Goal: Information Seeking & Learning: Check status

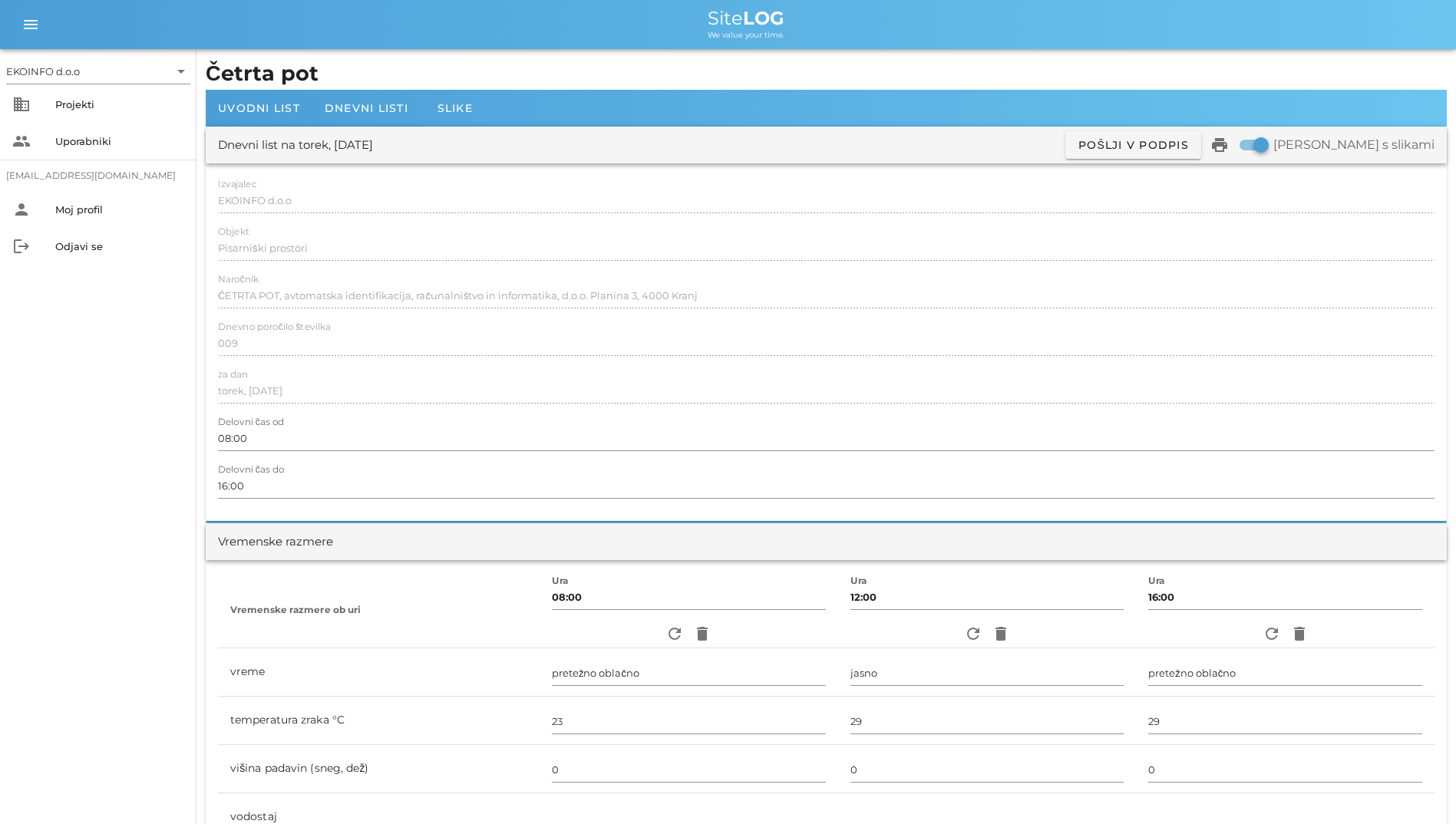
scroll to position [1228, 0]
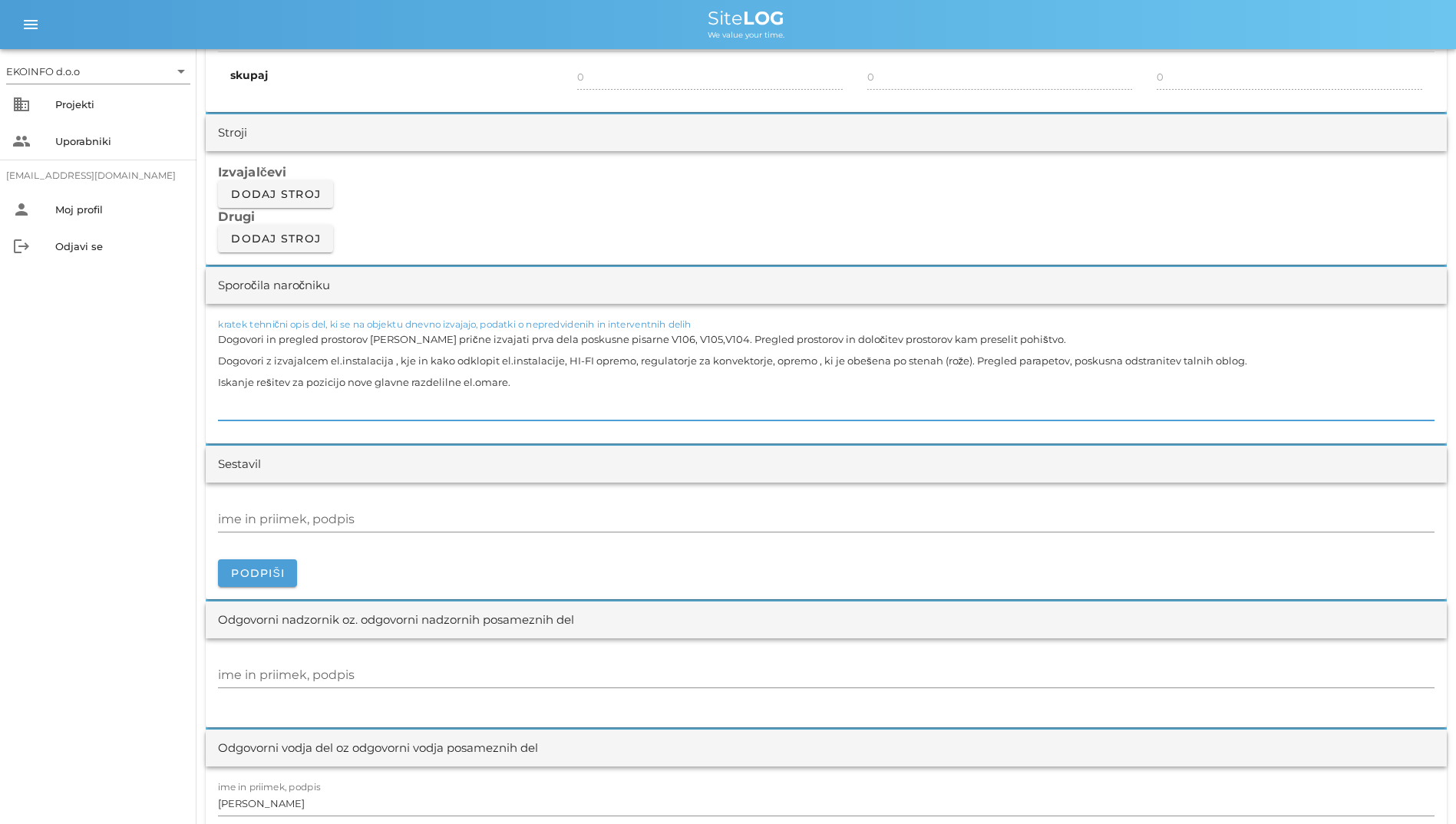
click at [467, 177] on h3 "Izvajalčevi" at bounding box center [826, 172] width 1217 height 17
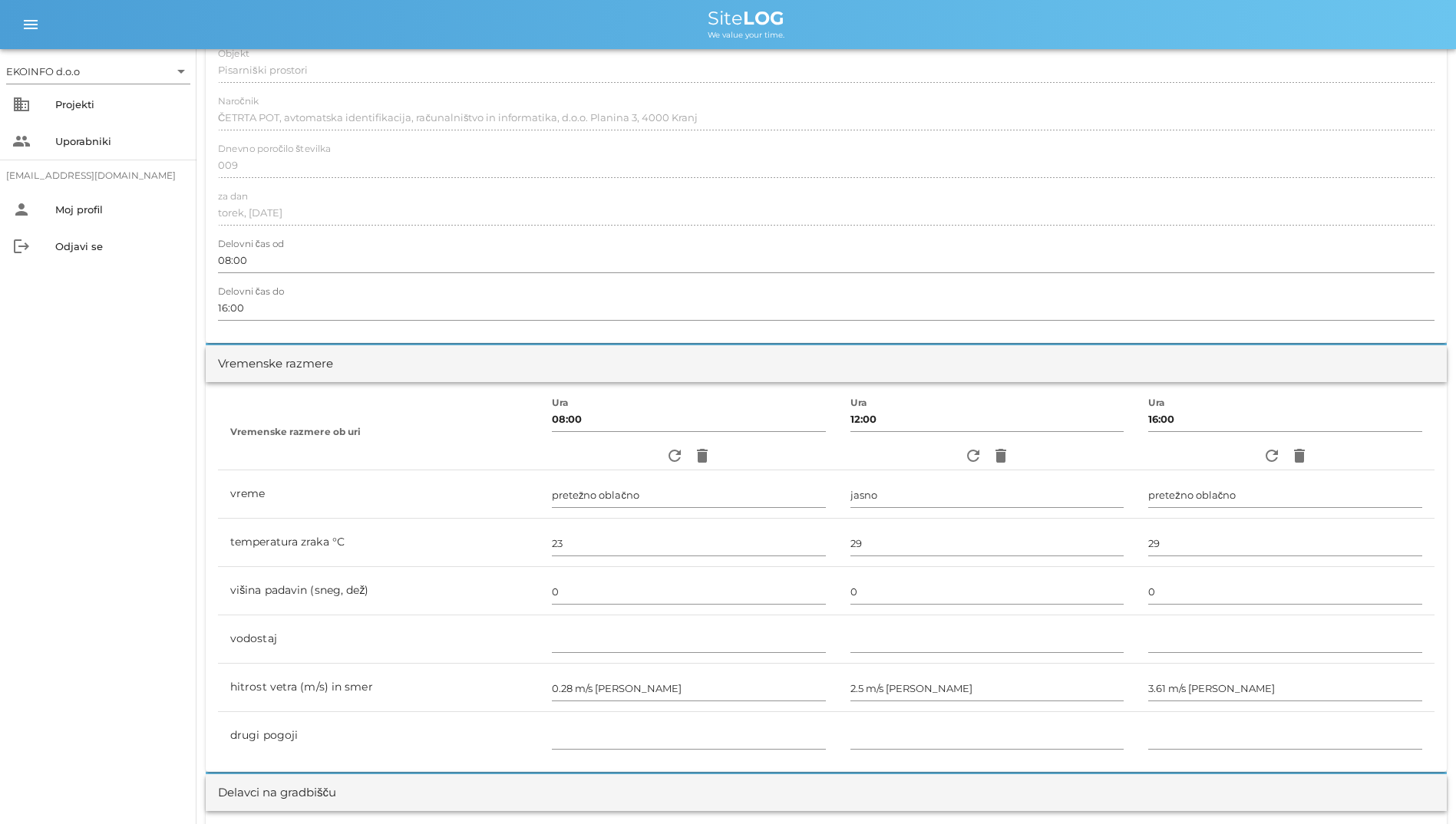
scroll to position [0, 0]
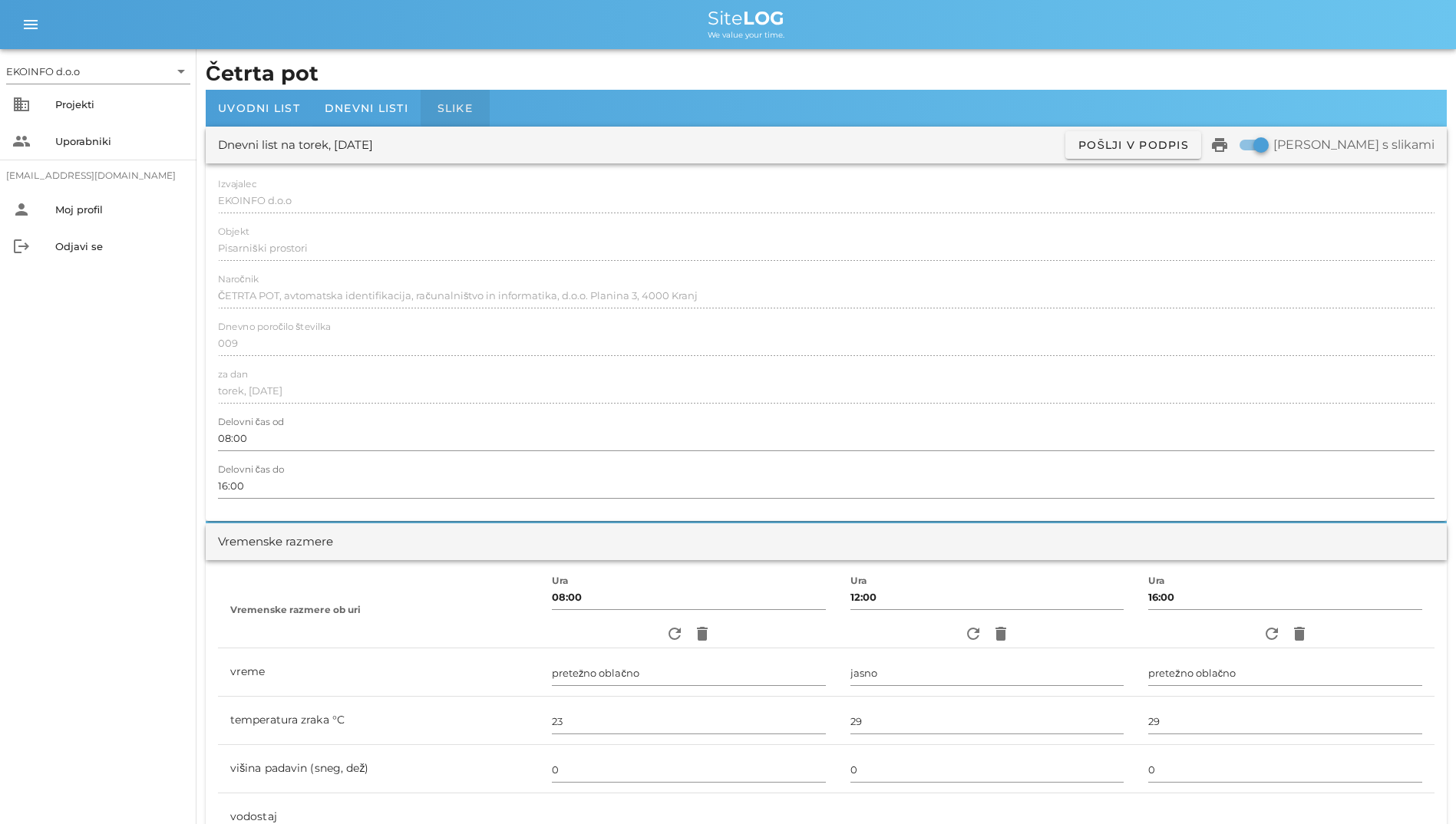
click at [432, 111] on div "Slike" at bounding box center [455, 108] width 69 height 37
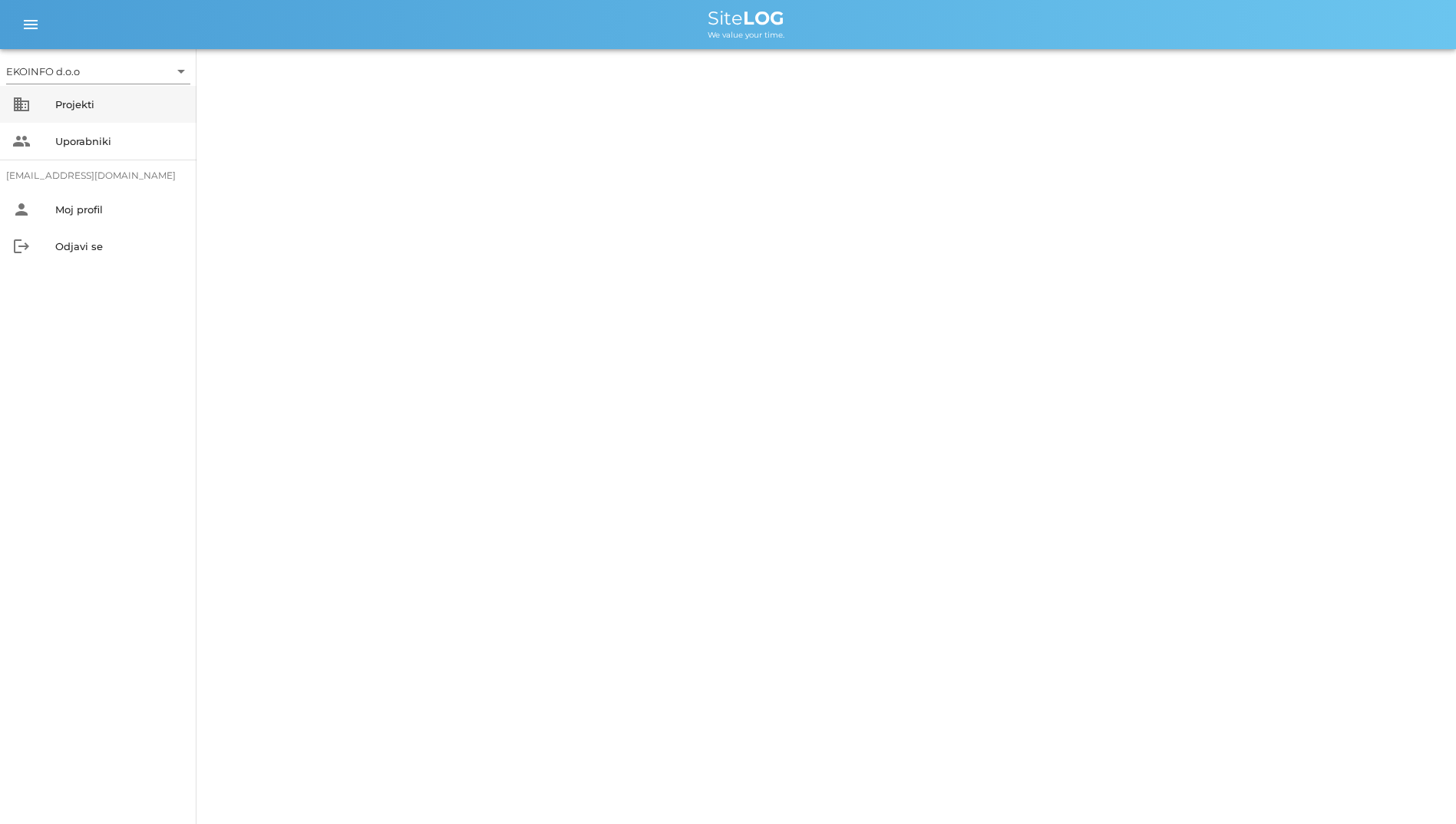
click at [148, 106] on div "Projekti" at bounding box center [120, 104] width 129 height 12
click at [70, 99] on div "Projekti" at bounding box center [120, 104] width 129 height 12
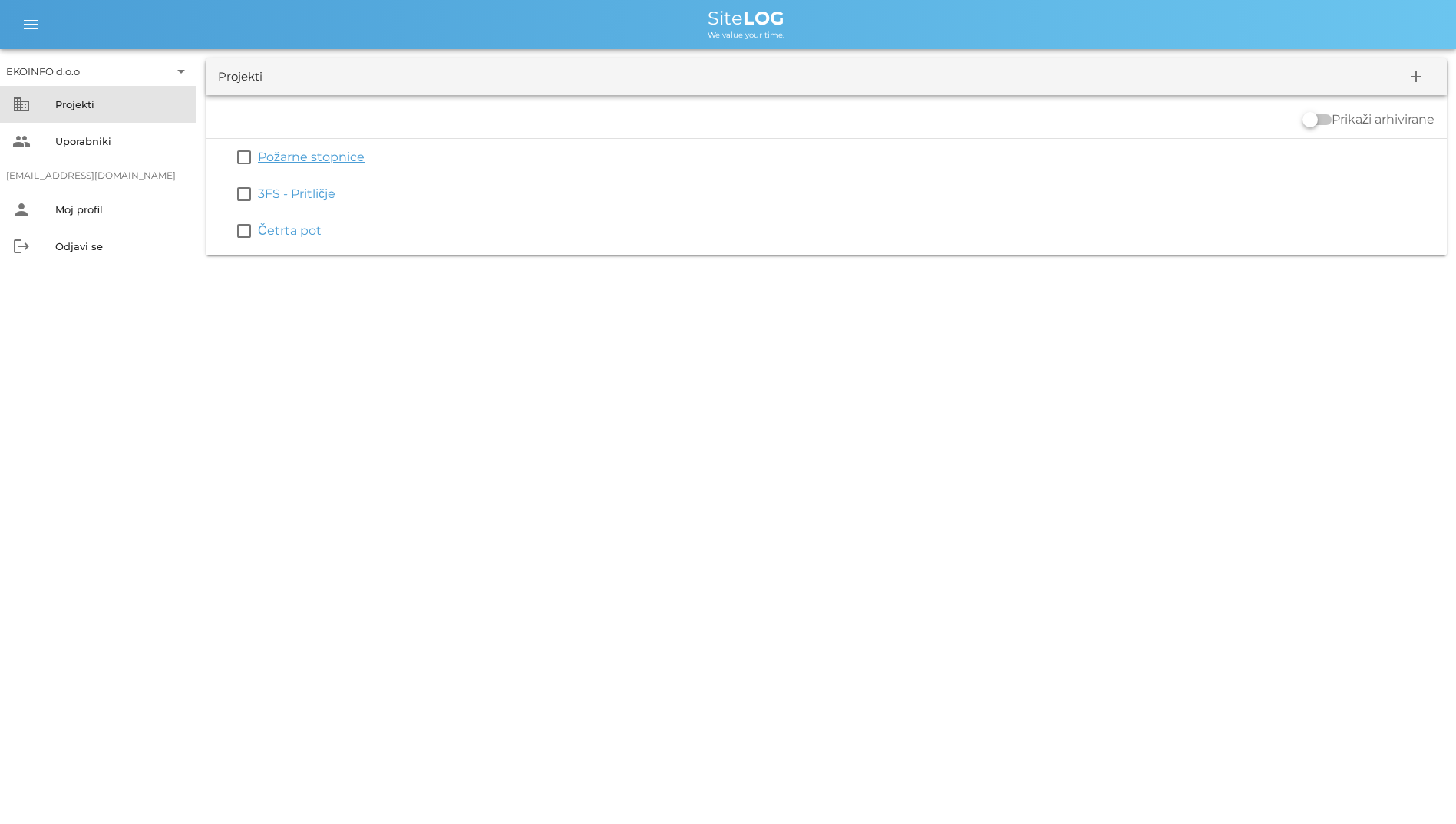
click at [70, 99] on div "Projekti" at bounding box center [120, 104] width 129 height 12
drag, startPoint x: 538, startPoint y: 19, endPoint x: 815, endPoint y: 76, distance: 282.8
click at [815, 76] on div "EKOINFO d.o.o arrow_drop_down business Projekti people Uporabniki [EMAIL_ADDRES…" at bounding box center [728, 132] width 1456 height 265
click at [617, 98] on div "Prikaži arhivirane check_box_outline_blank Požarne stopnice check_box_outline_b…" at bounding box center [826, 175] width 1242 height 161
drag, startPoint x: 617, startPoint y: 99, endPoint x: 601, endPoint y: 12, distance: 88.5
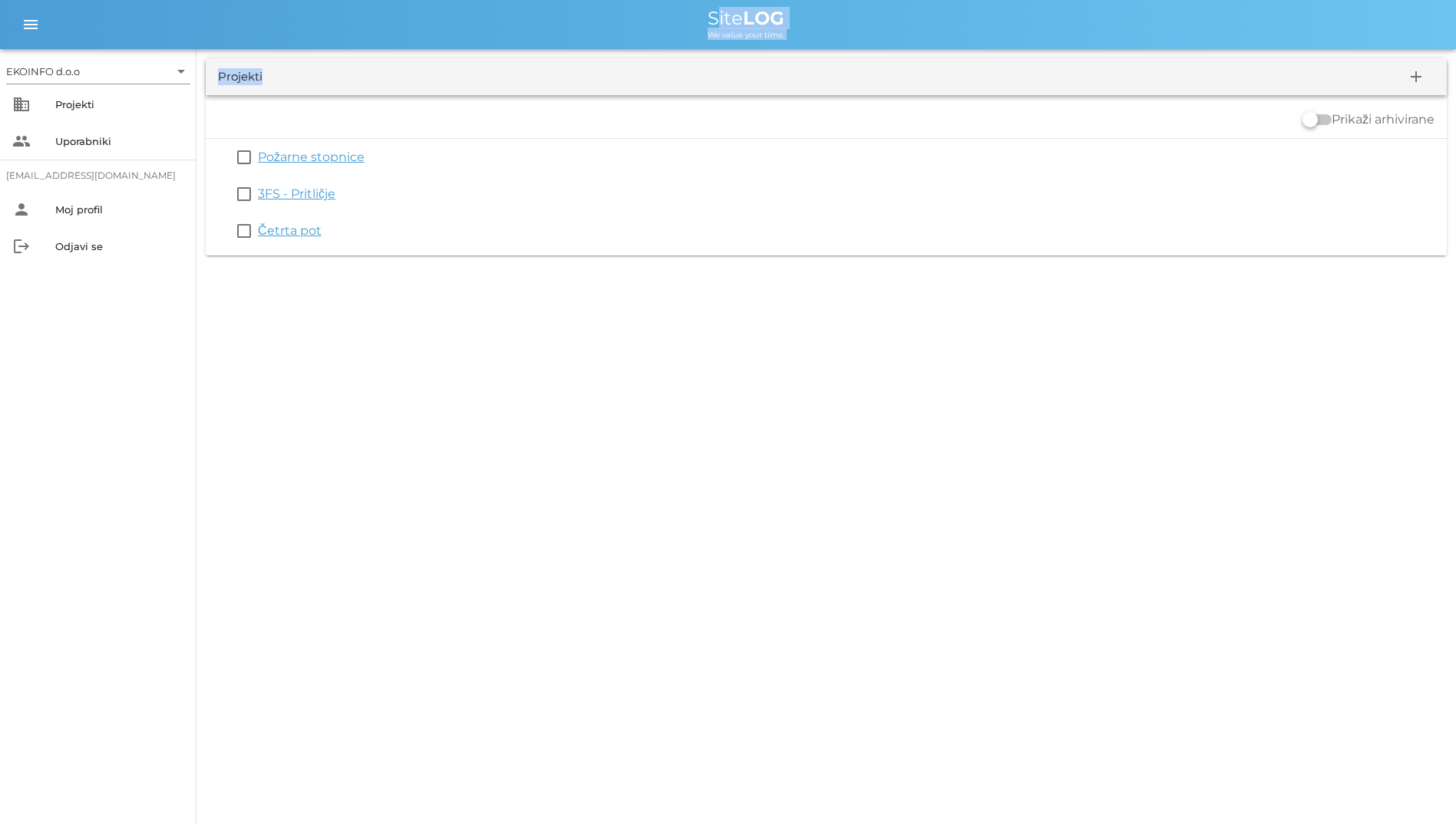
click at [601, 12] on div "EKOINFO d.o.o arrow_drop_down business Projekti people Uporabniki [EMAIL_ADDRES…" at bounding box center [728, 132] width 1456 height 265
drag, startPoint x: 601, startPoint y: 12, endPoint x: 460, endPoint y: 21, distance: 141.3
click at [460, 21] on div "Site LOG" at bounding box center [746, 18] width 1396 height 18
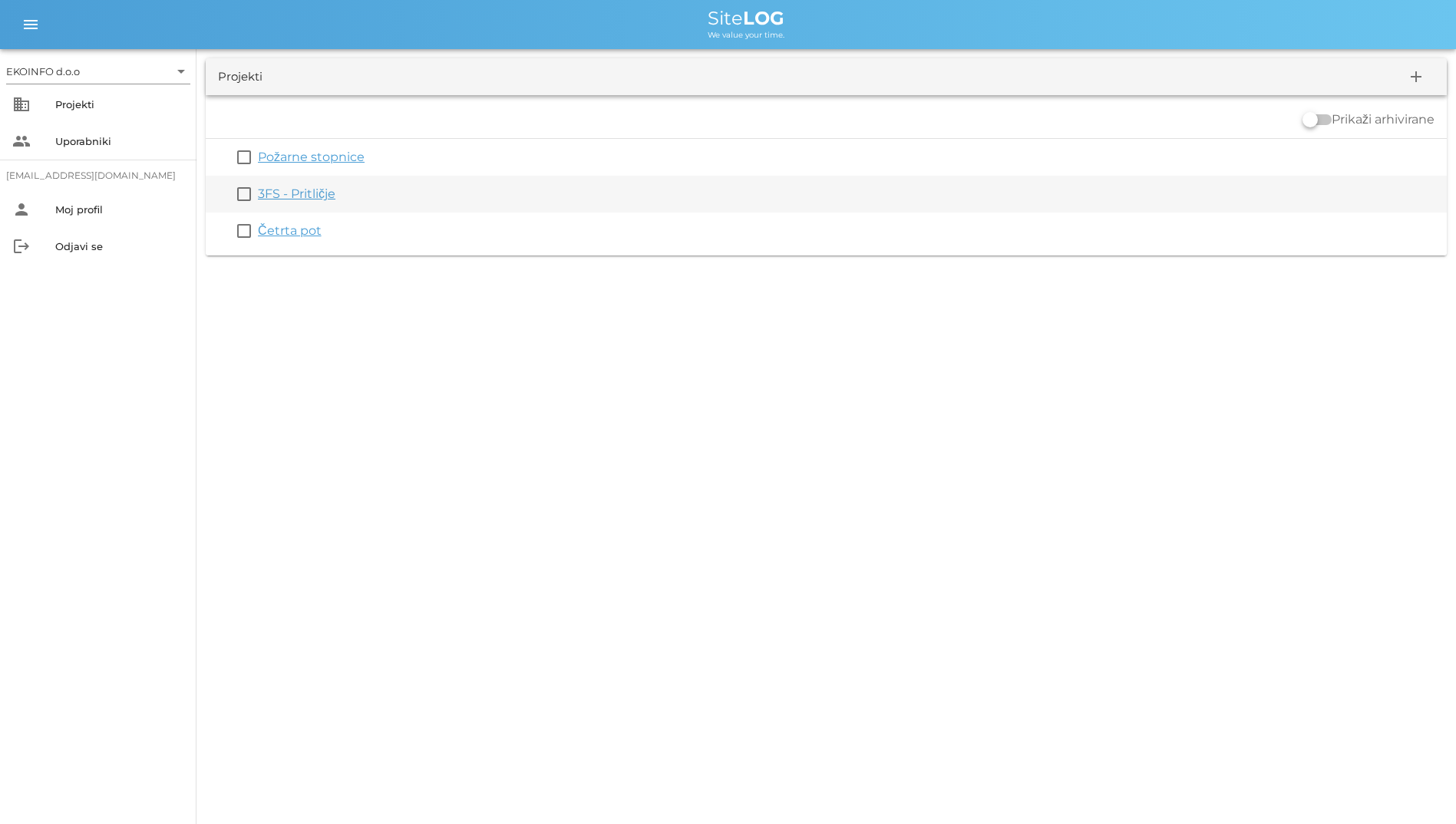
click at [285, 181] on div "check_box_outline_blank 3FS - Pritličje" at bounding box center [826, 194] width 1242 height 37
click at [289, 188] on link "3FS - Pritličje" at bounding box center [296, 193] width 77 height 14
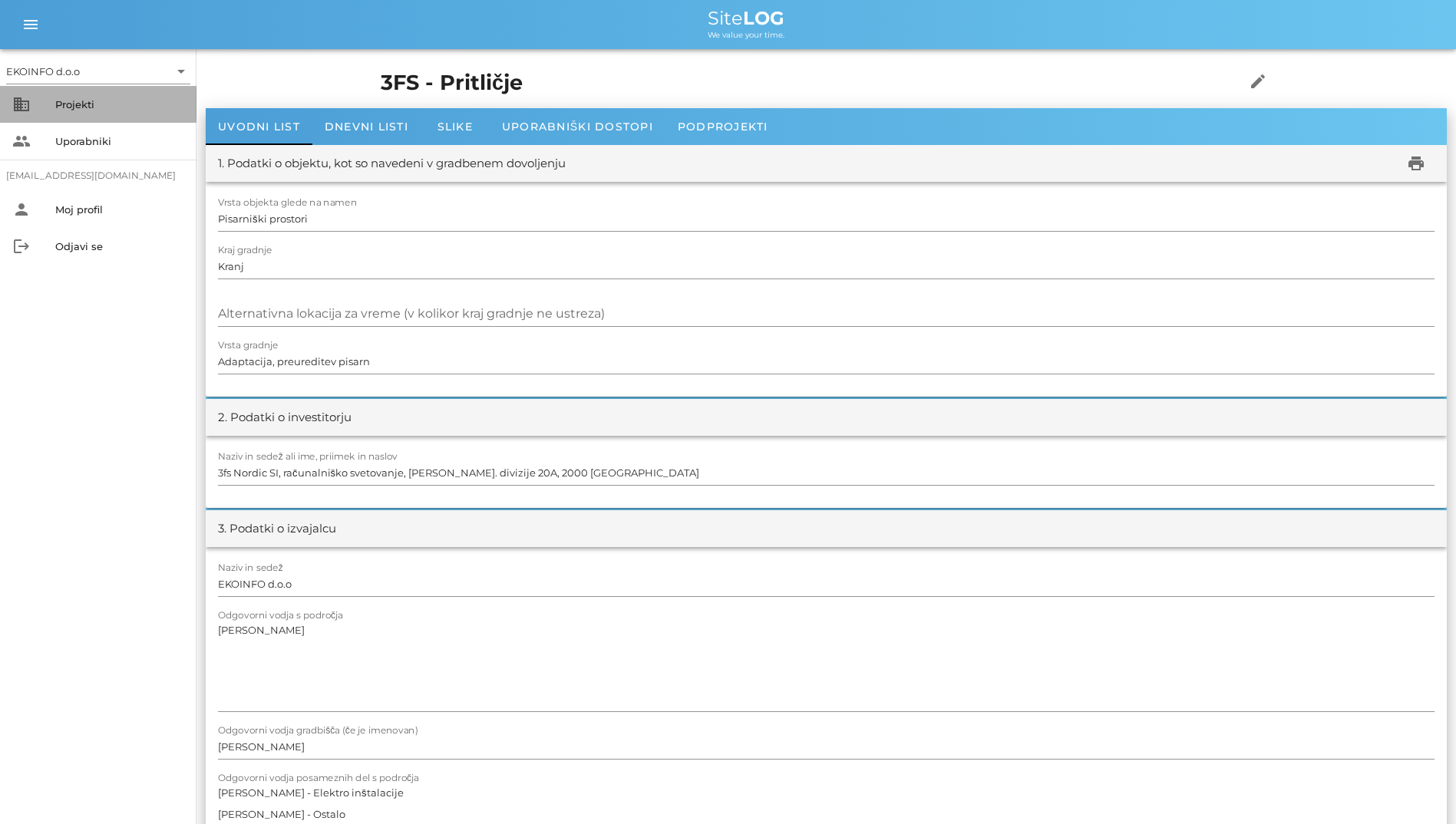
click at [108, 106] on div "Projekti" at bounding box center [120, 104] width 129 height 12
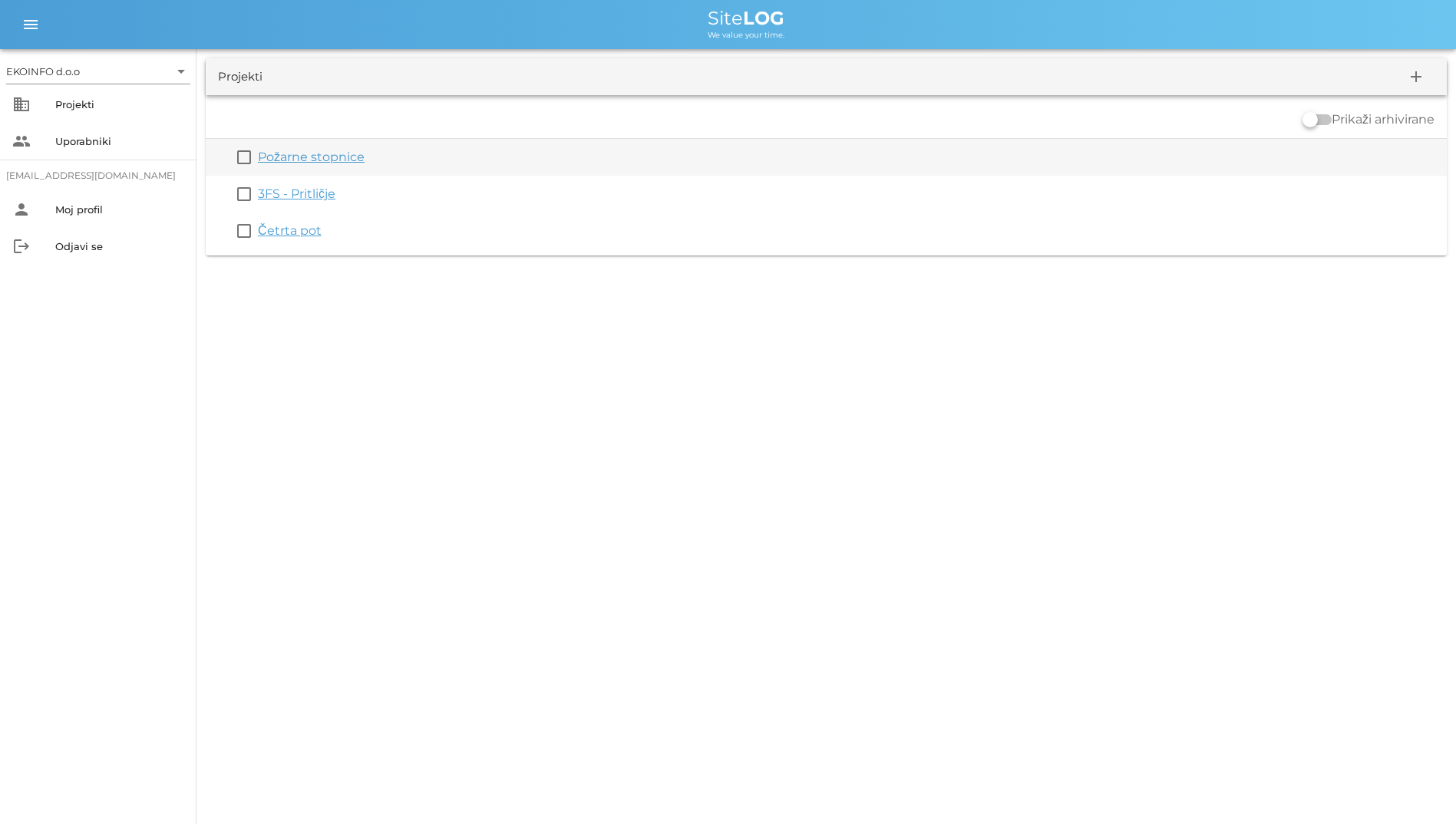
click at [331, 157] on link "Požarne stopnice" at bounding box center [311, 156] width 107 height 14
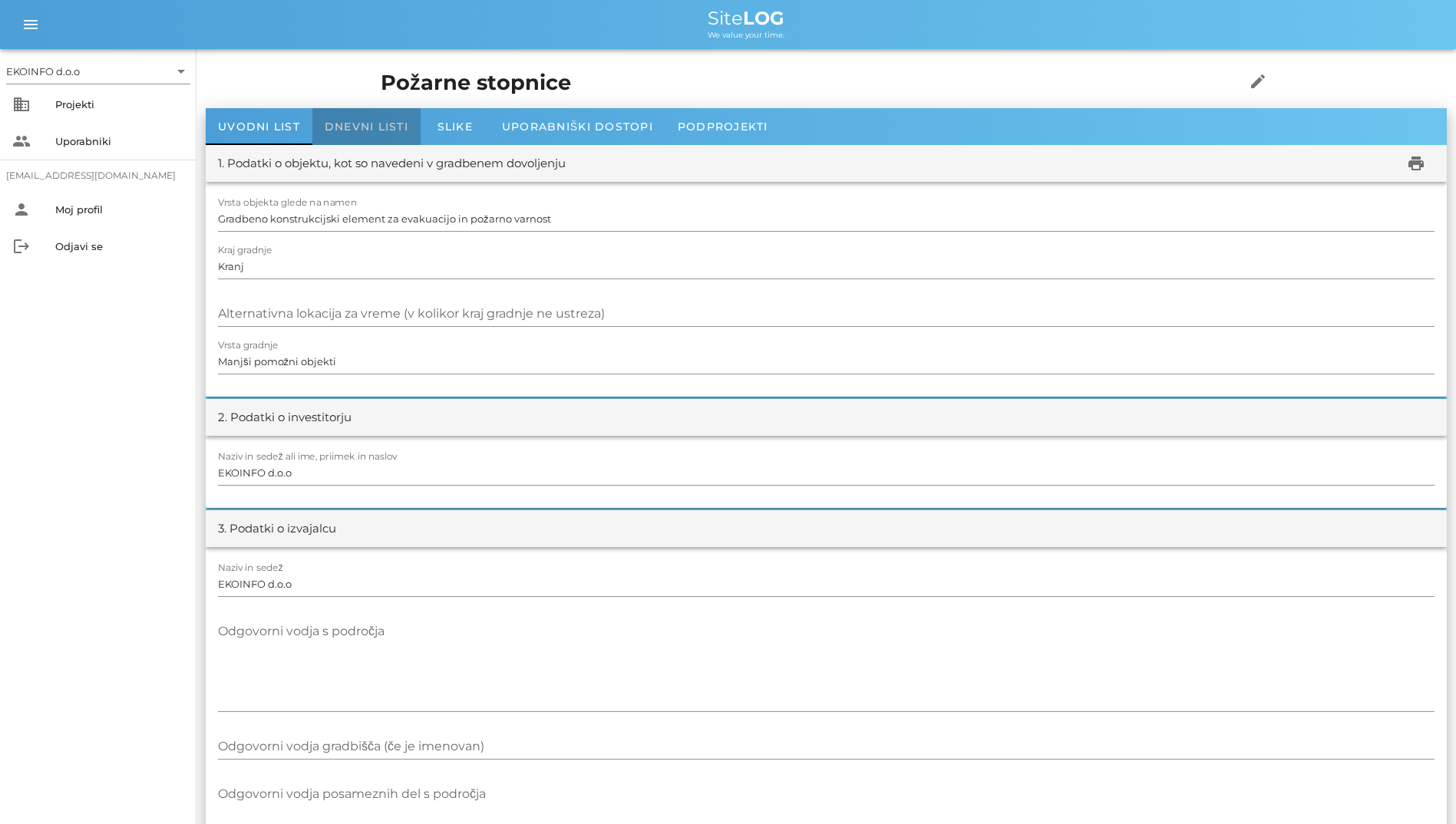
click at [349, 126] on span "Dnevni listi" at bounding box center [366, 127] width 84 height 14
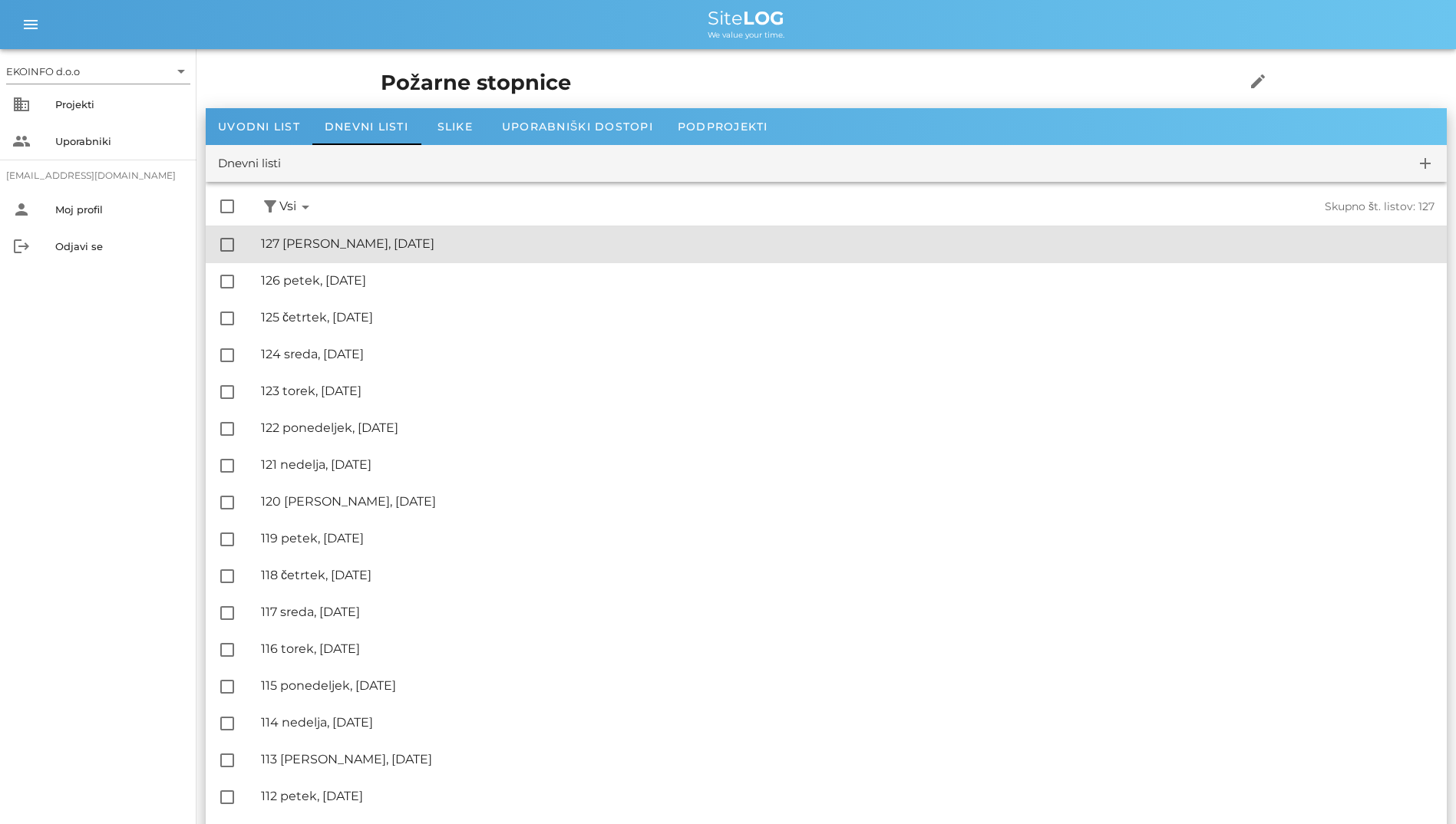
click at [378, 239] on div "🔏 127 [PERSON_NAME], [DATE]" at bounding box center [848, 243] width 1174 height 14
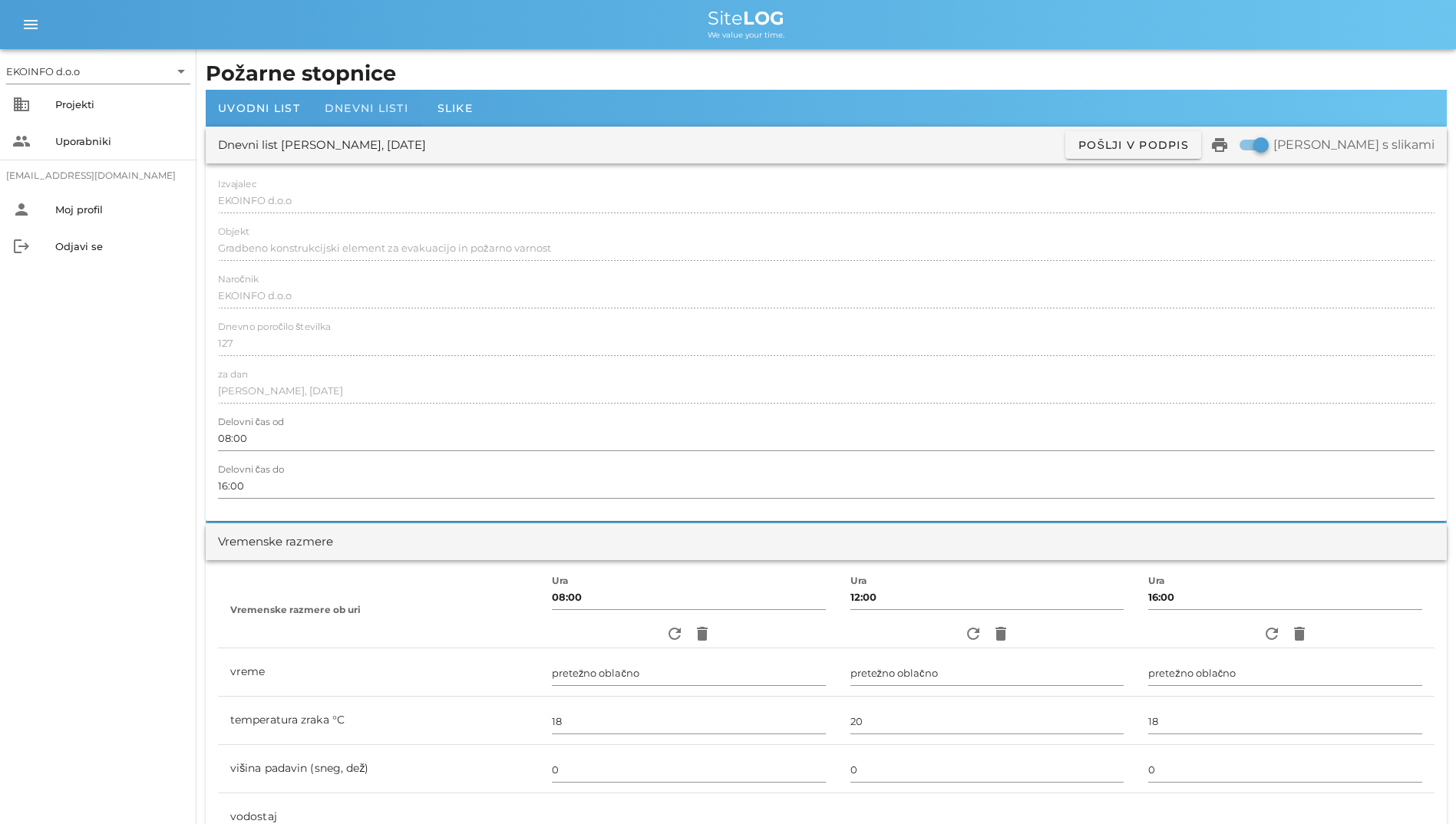
click at [362, 117] on div "Dnevni listi" at bounding box center [366, 108] width 108 height 37
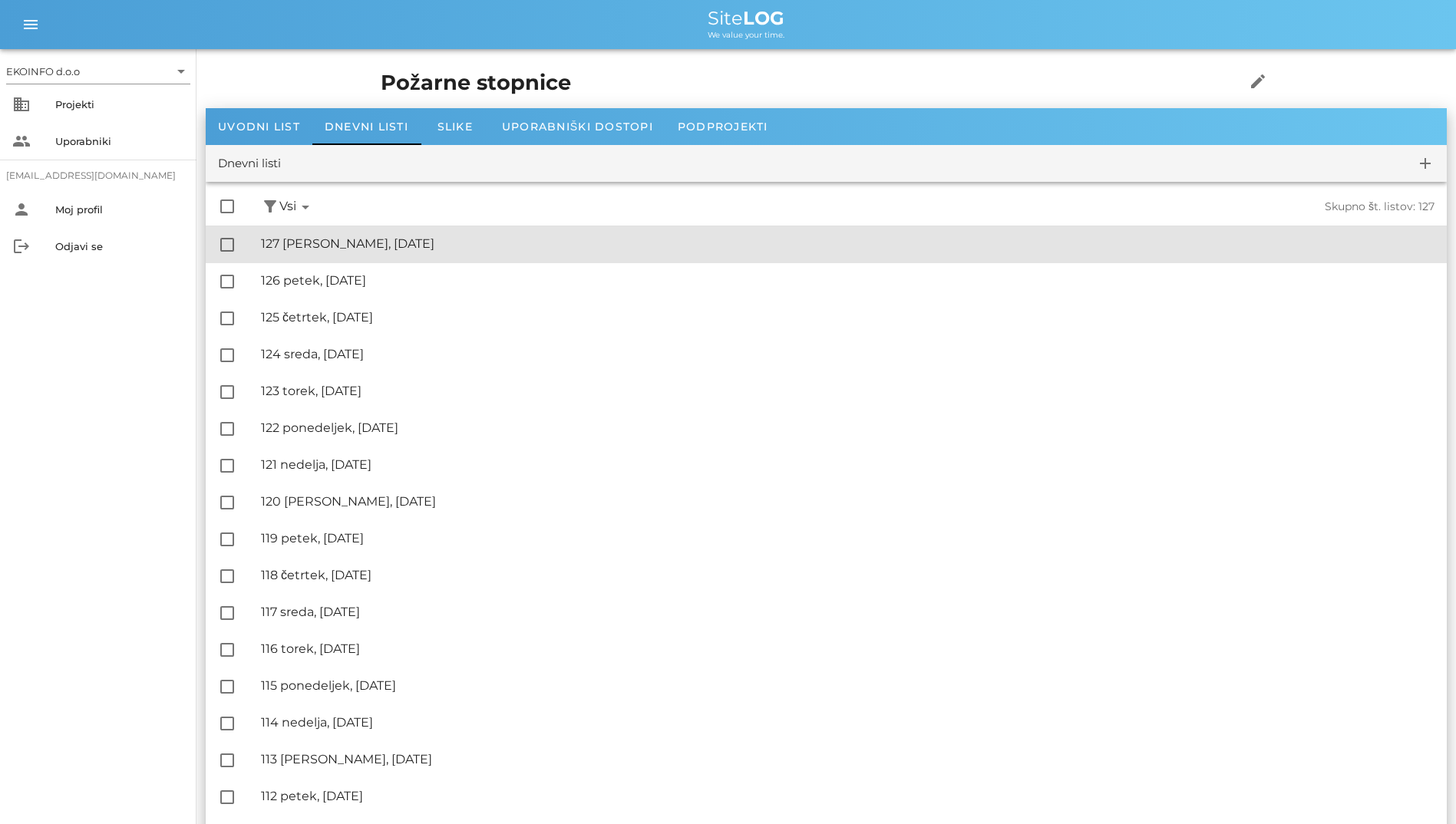
click at [327, 245] on div "🔏 127 [PERSON_NAME], [DATE]" at bounding box center [848, 243] width 1174 height 14
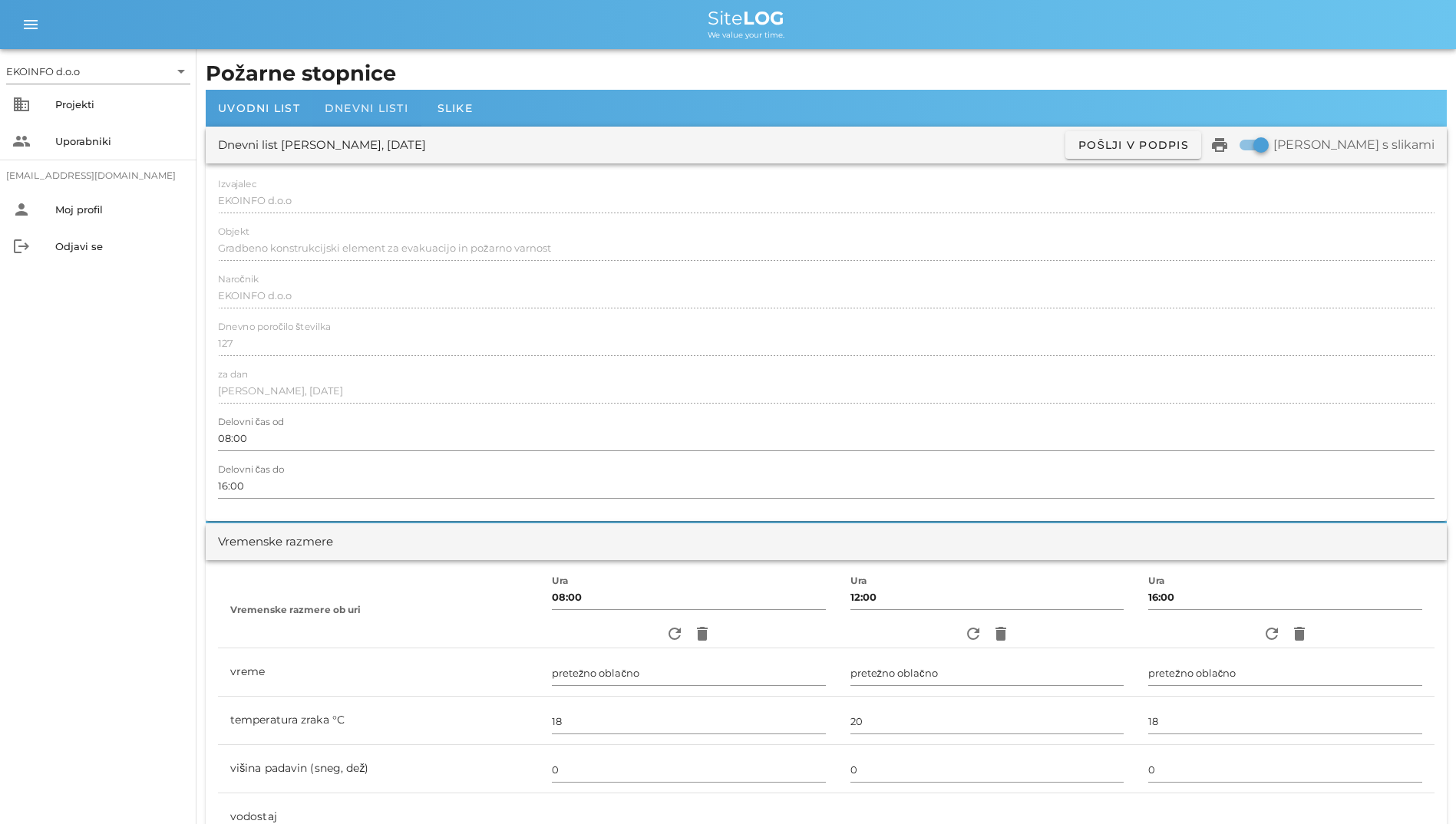
click at [367, 112] on span "Dnevni listi" at bounding box center [366, 108] width 84 height 14
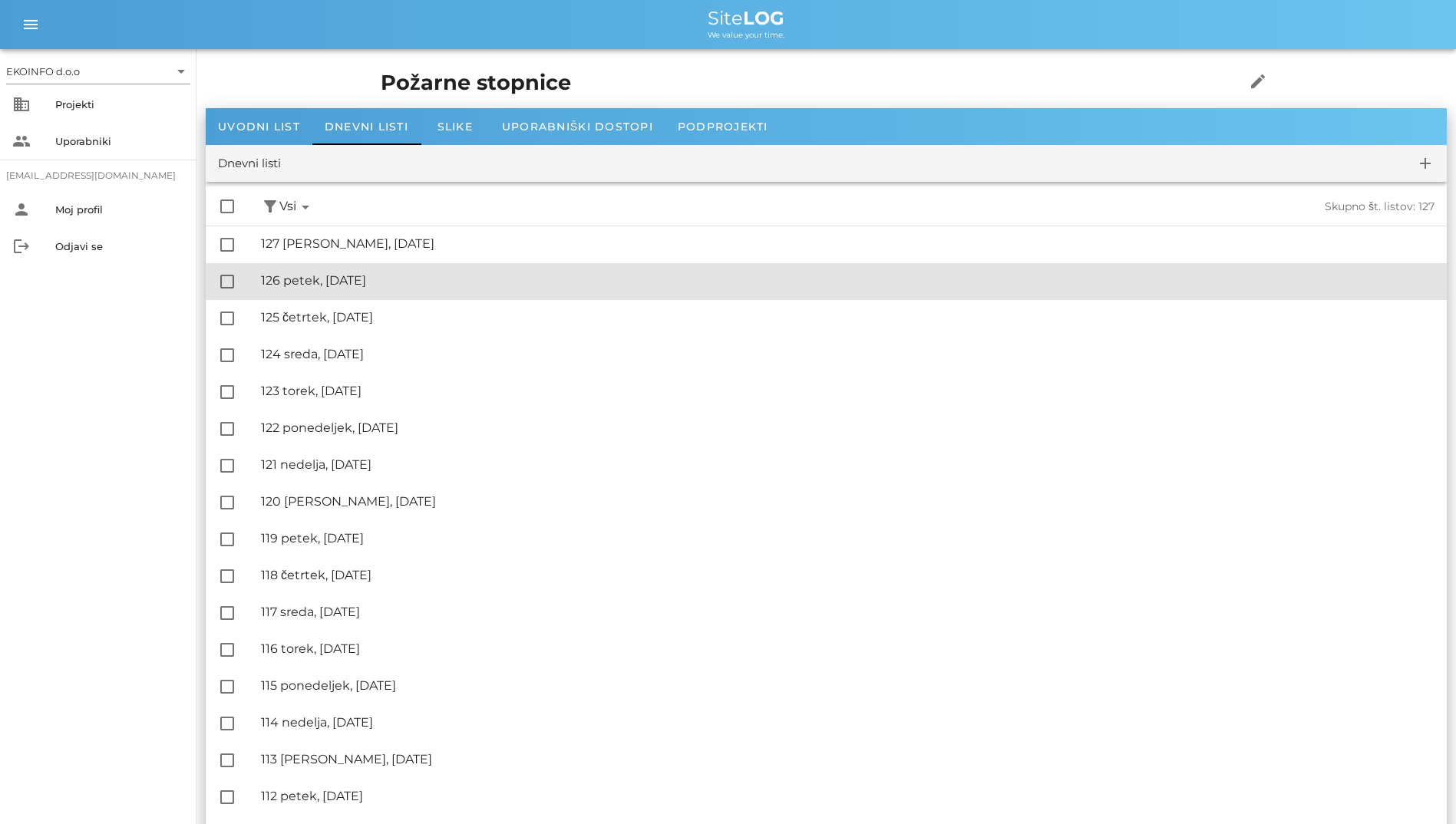
click at [404, 273] on div "🔏 126 petek, [DATE]" at bounding box center [848, 280] width 1174 height 14
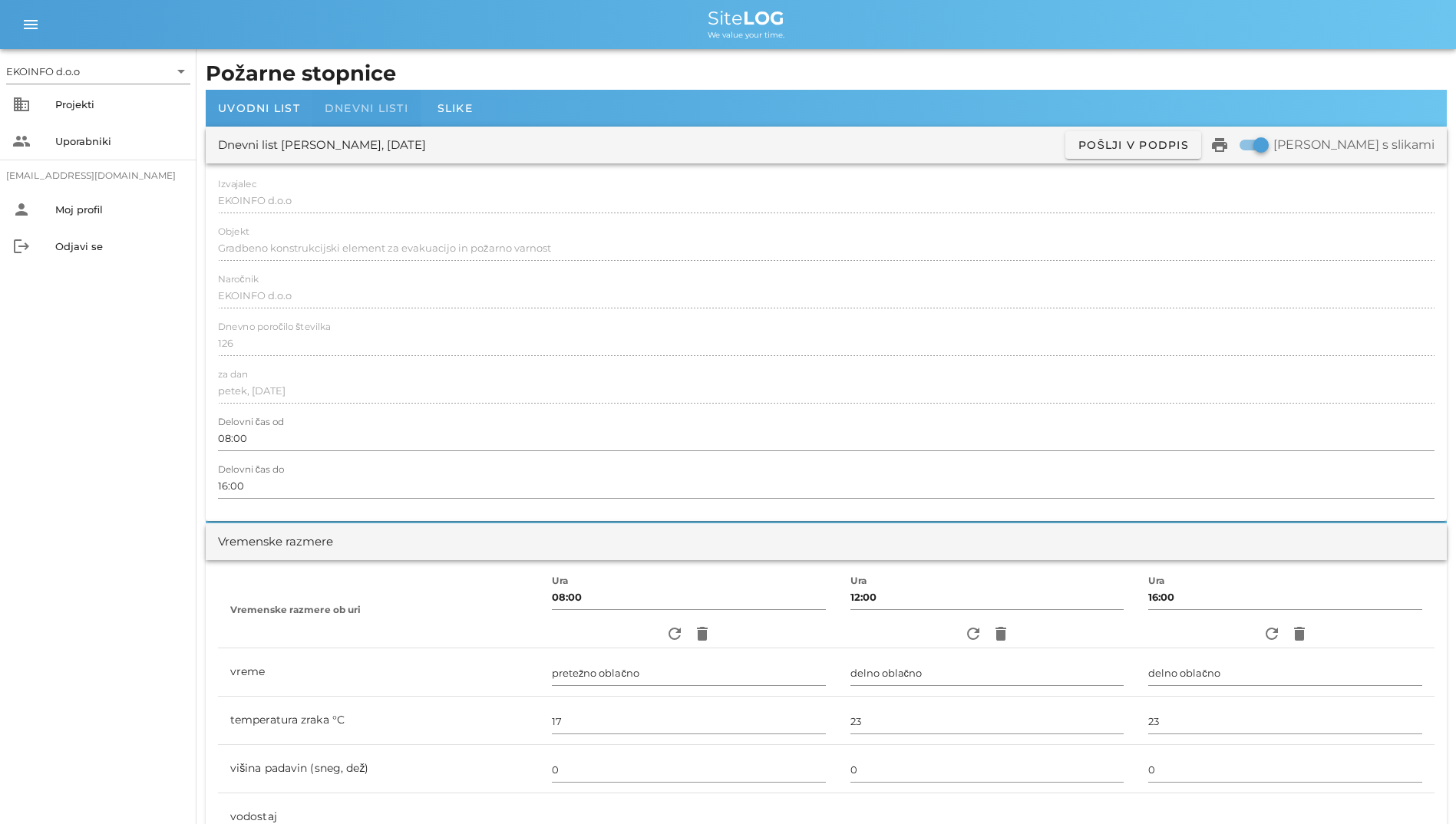
click at [344, 109] on span "Dnevni listi" at bounding box center [366, 108] width 84 height 14
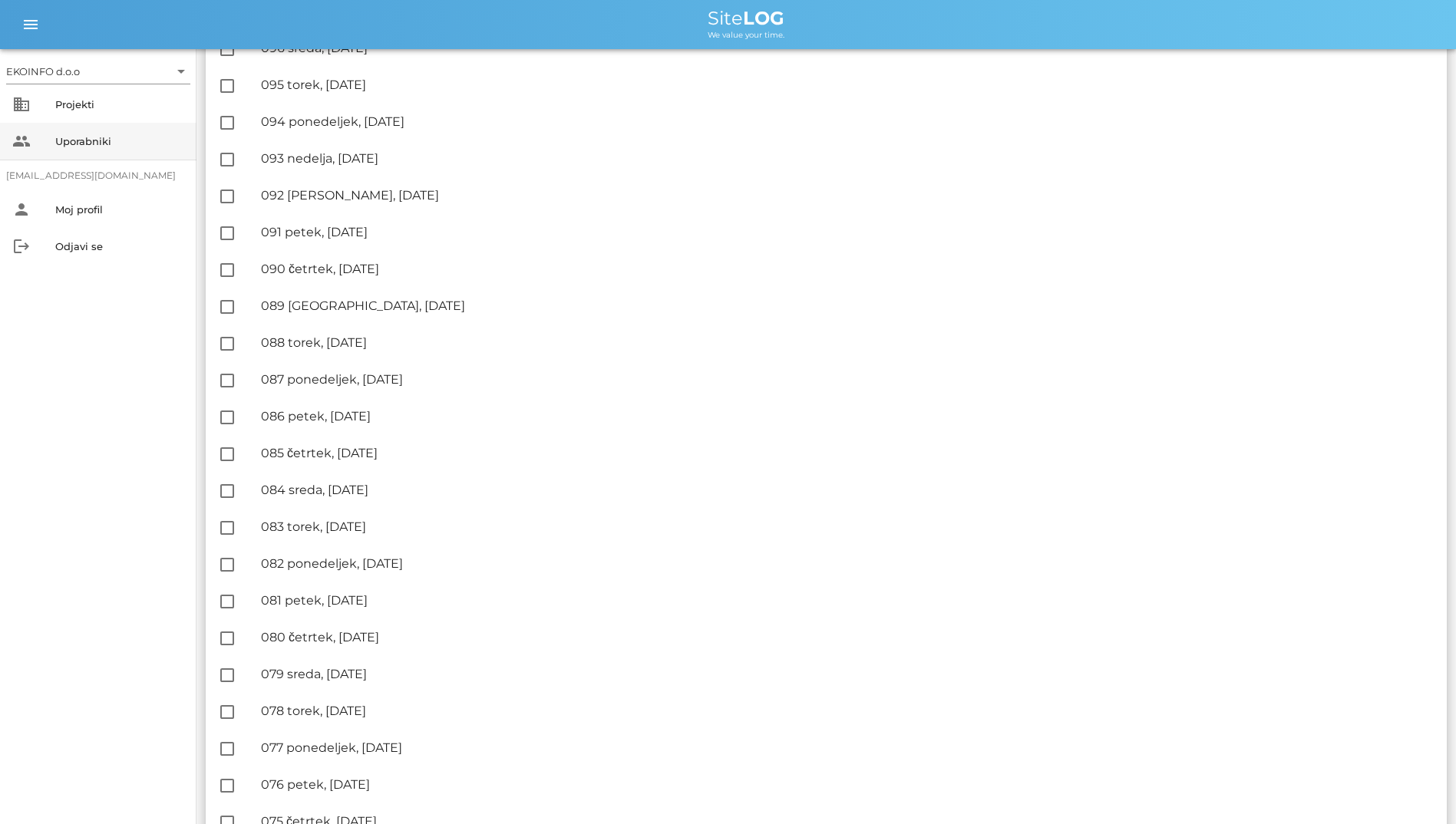
scroll to position [1333, 0]
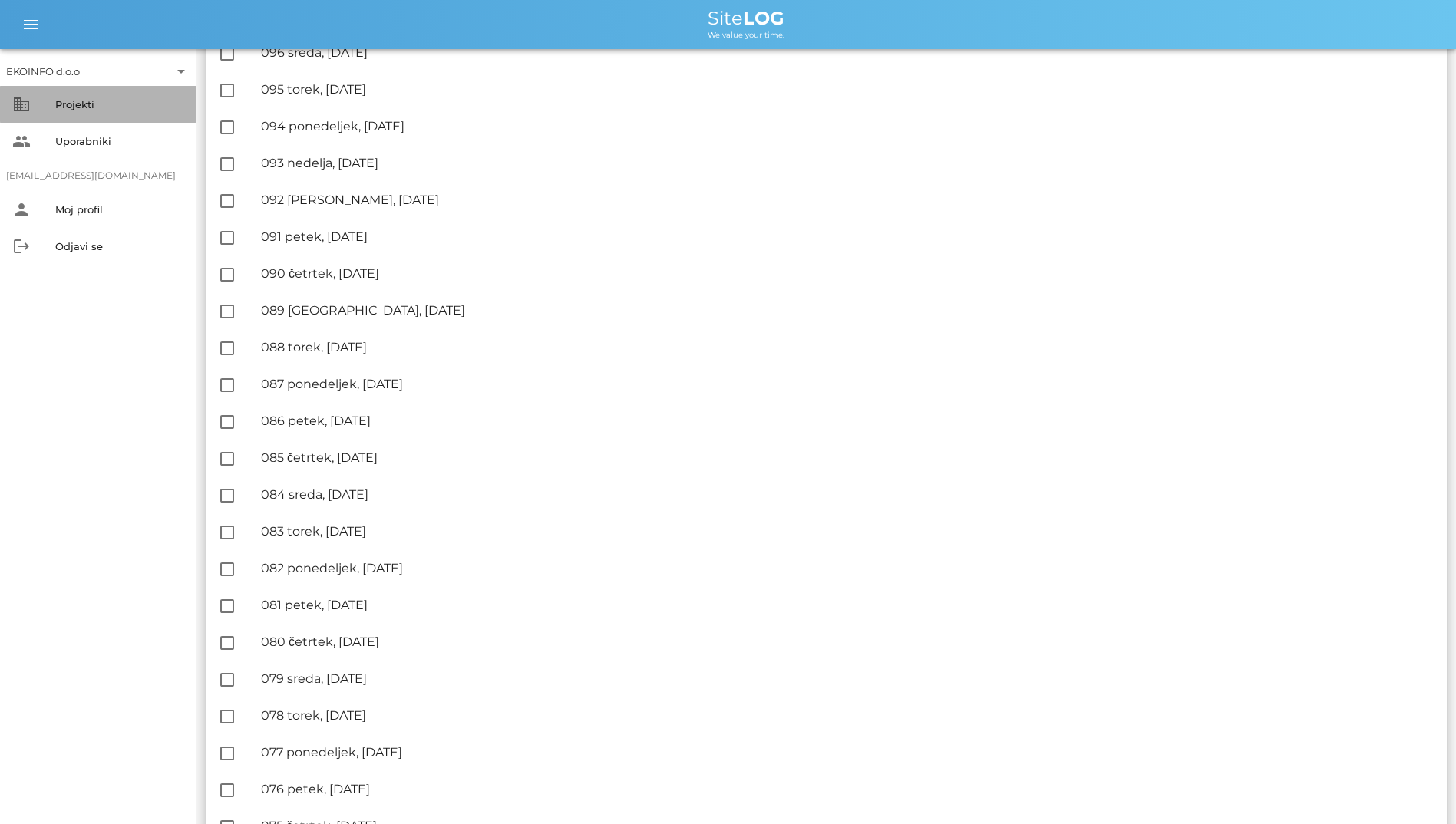
click at [64, 103] on div "Projekti" at bounding box center [120, 104] width 129 height 12
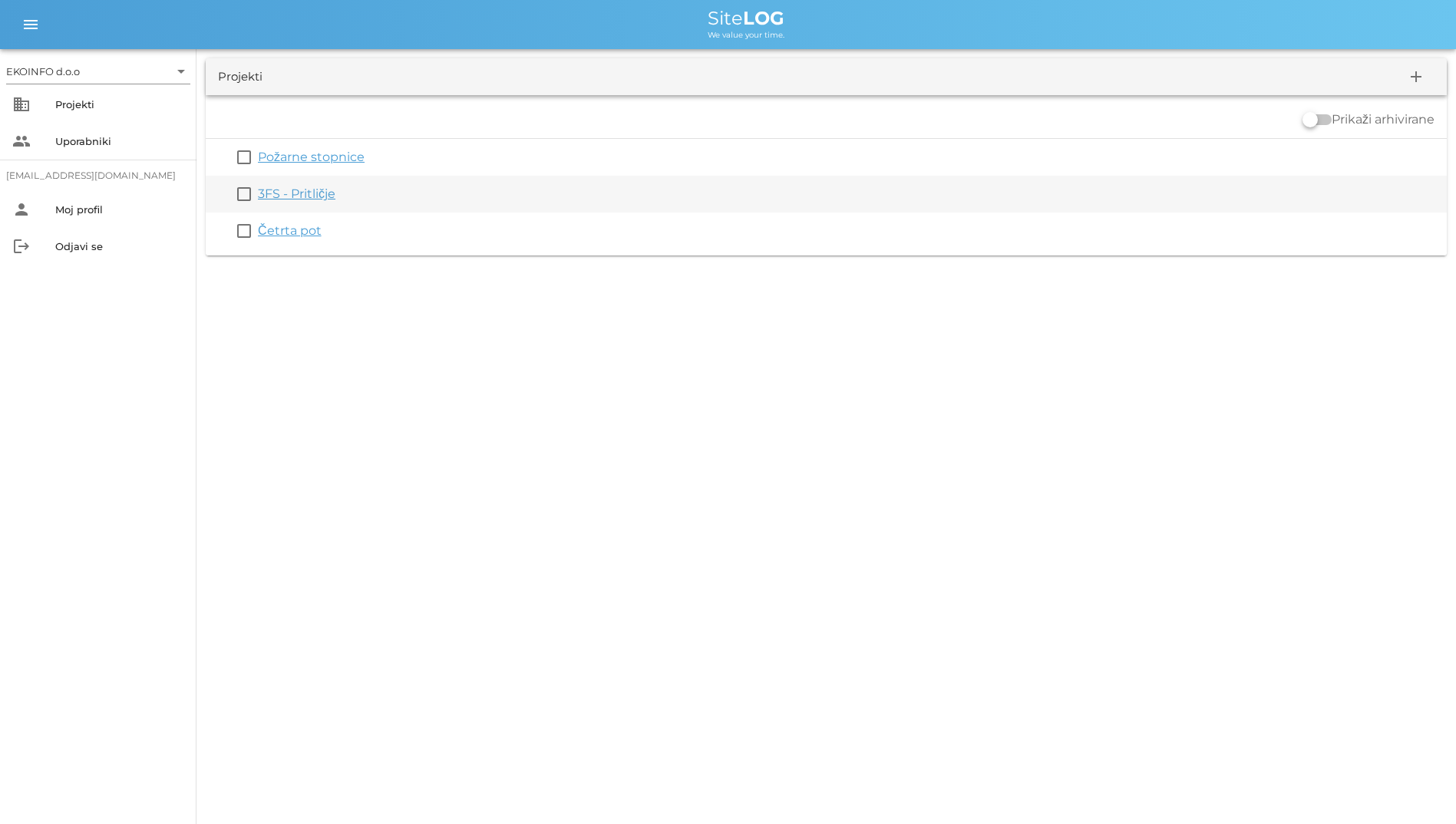
click at [314, 197] on link "3FS - Pritličje" at bounding box center [296, 193] width 77 height 14
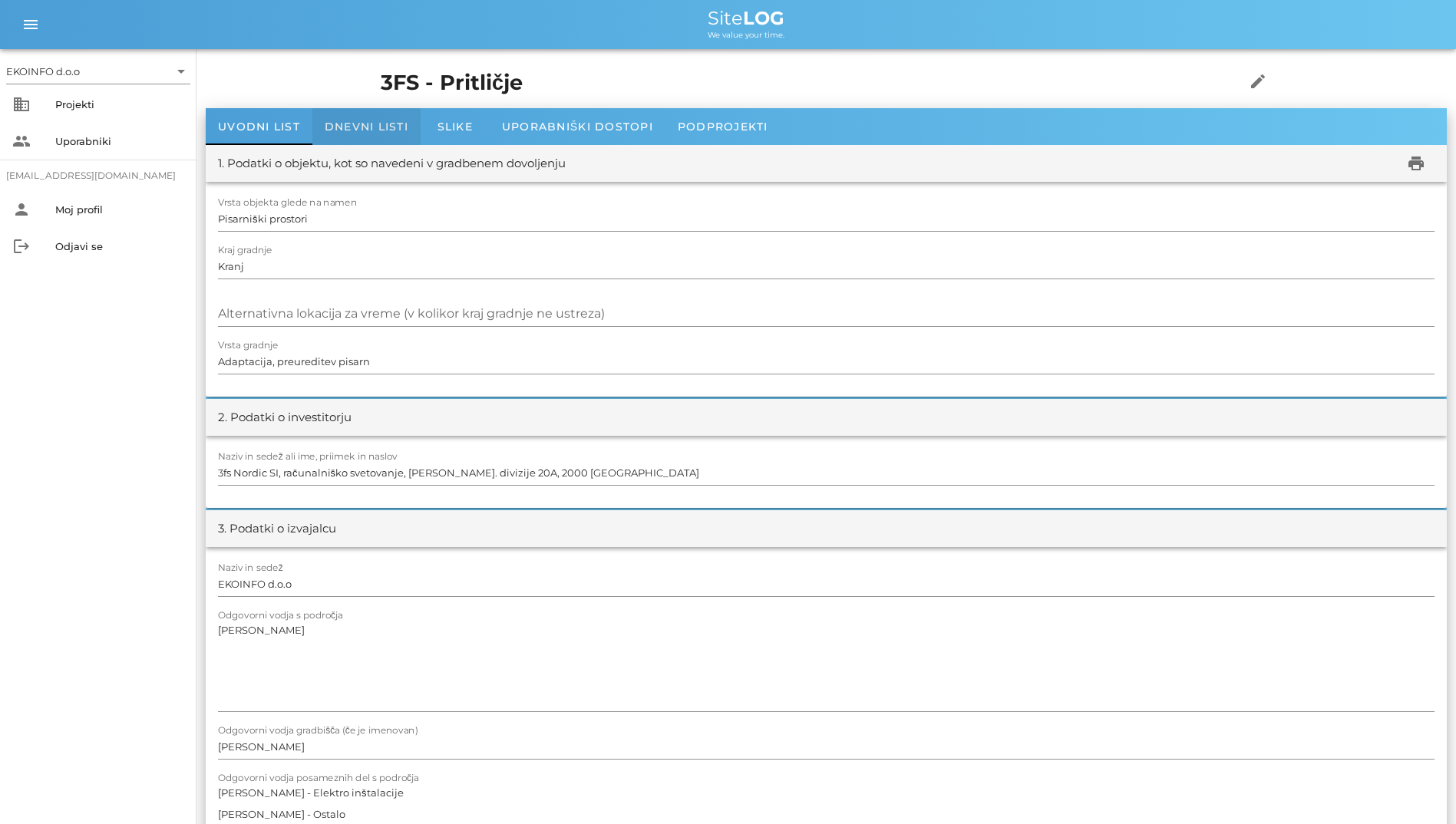
click at [341, 122] on span "Dnevni listi" at bounding box center [366, 127] width 84 height 14
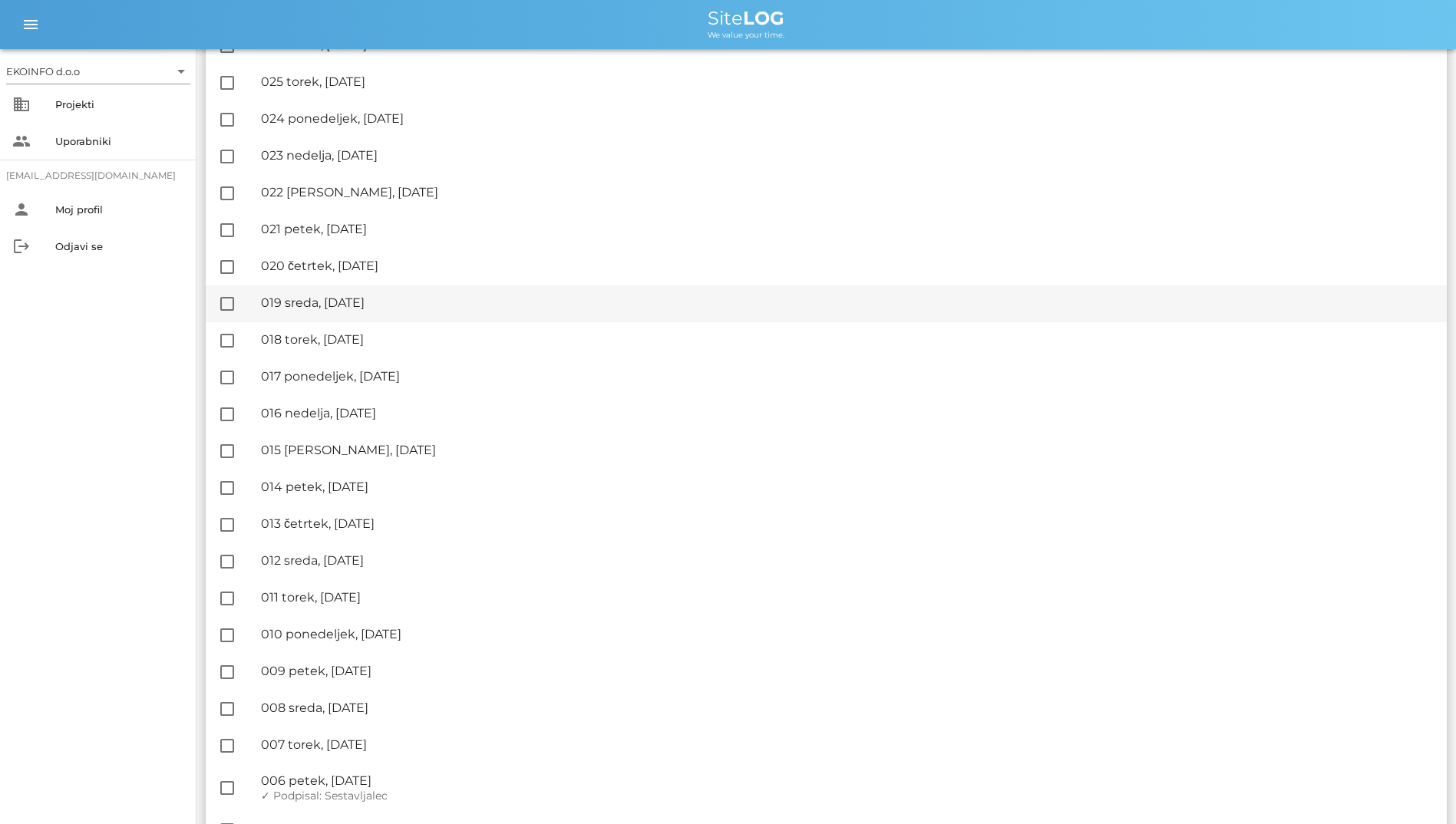
scroll to position [1455, 0]
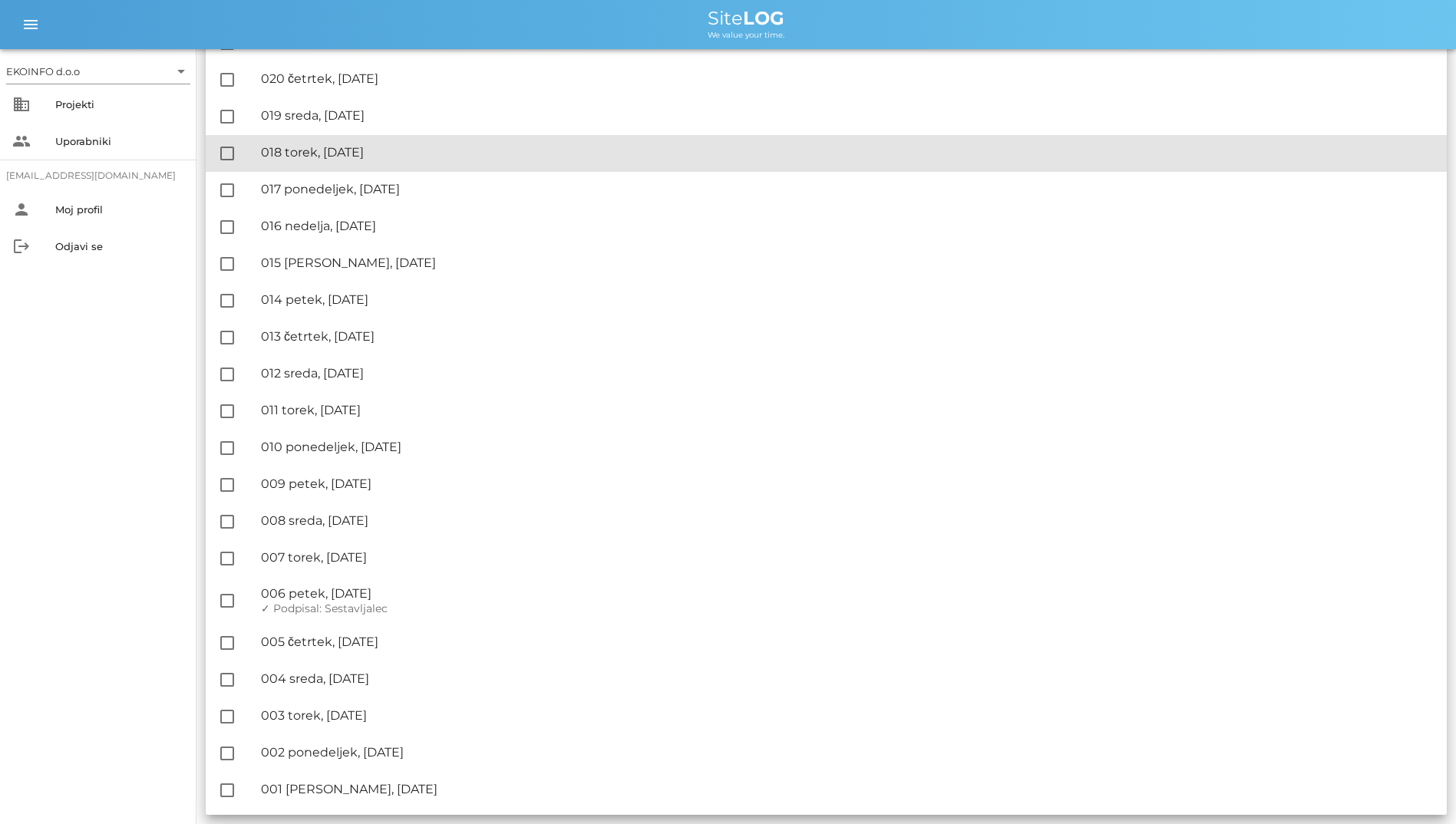
click at [354, 159] on div "🔏 018 torek, [DATE]" at bounding box center [848, 151] width 1174 height 14
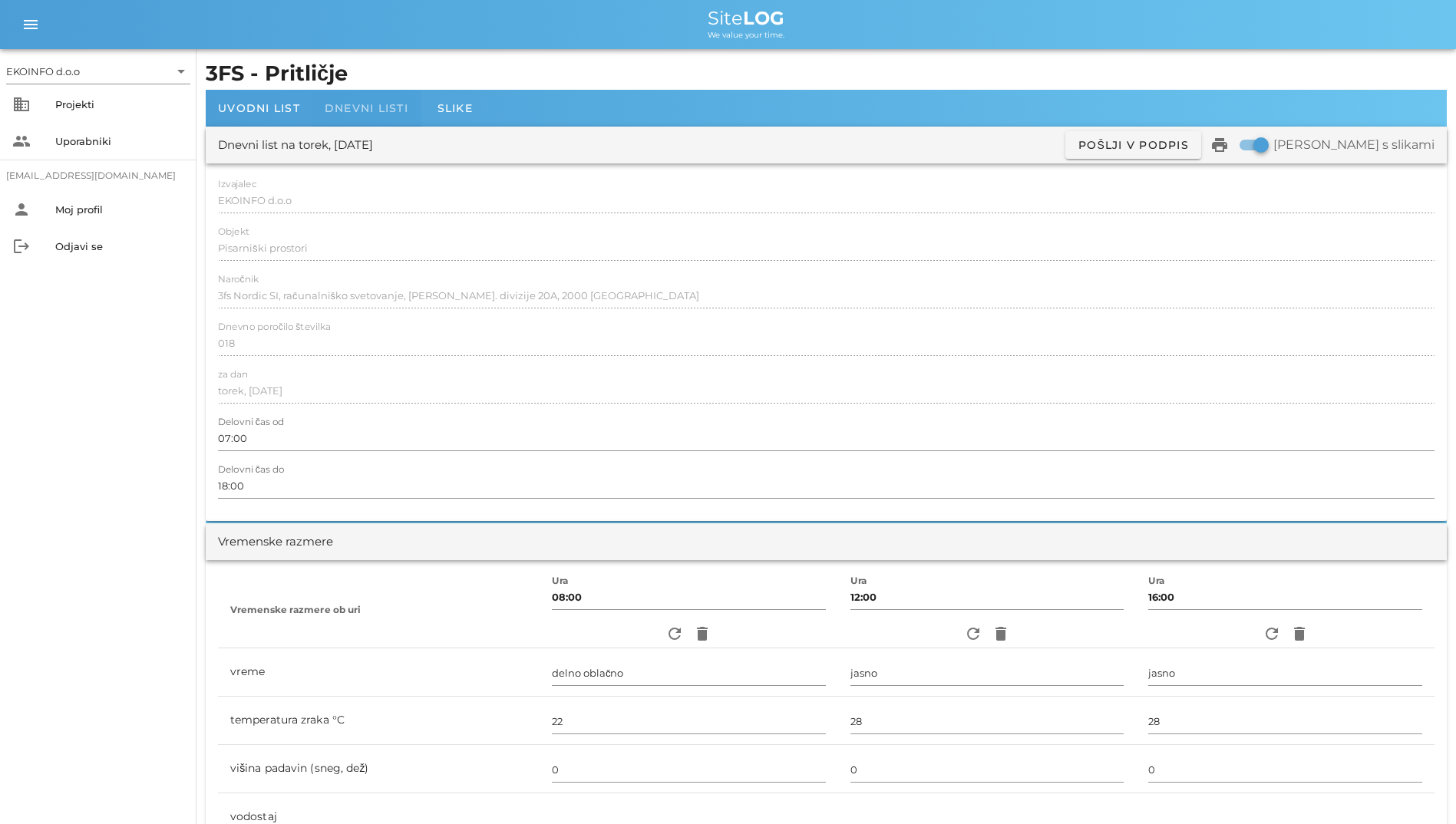
click at [372, 106] on span "Dnevni listi" at bounding box center [366, 108] width 84 height 14
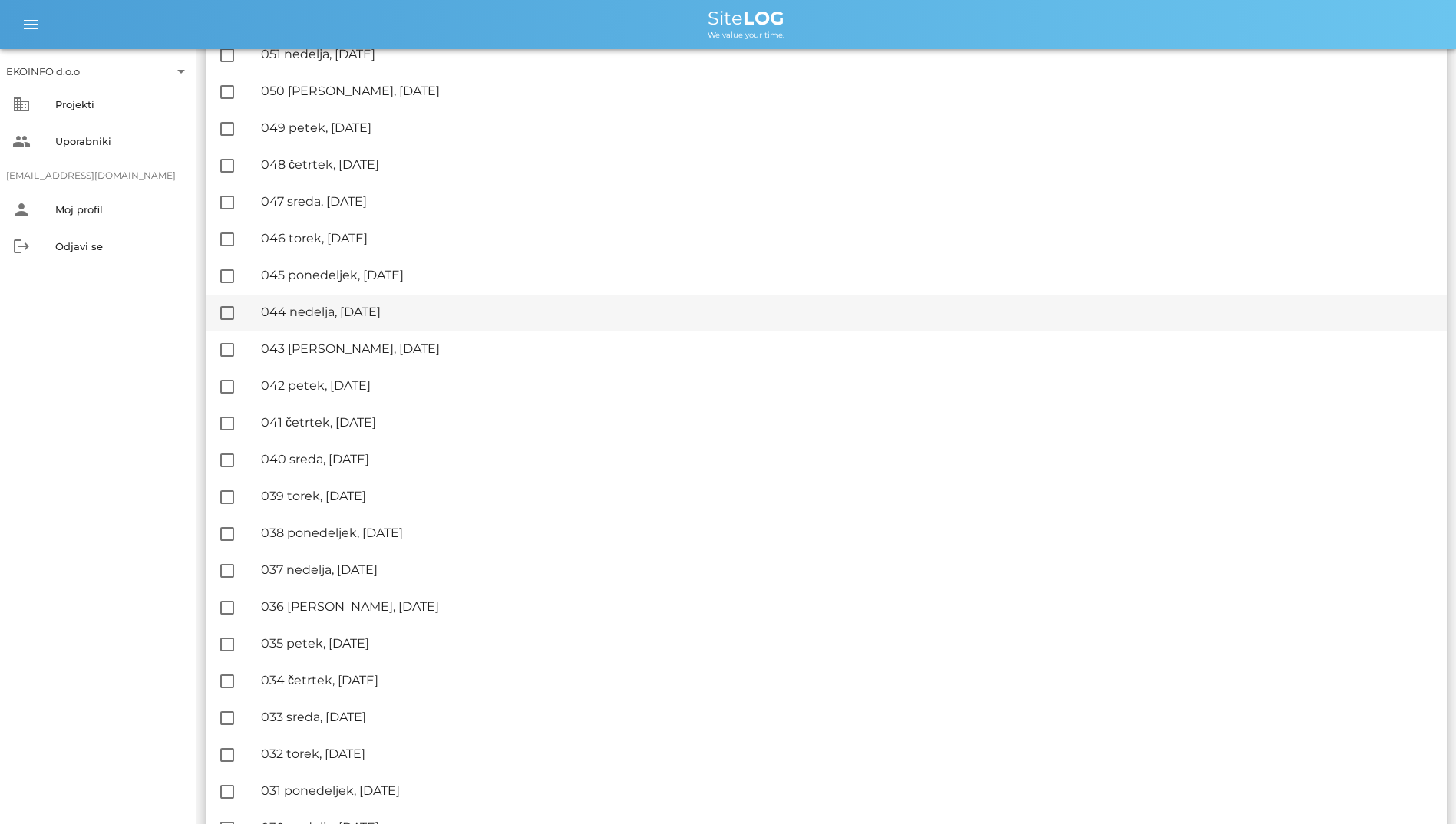
scroll to position [383, 0]
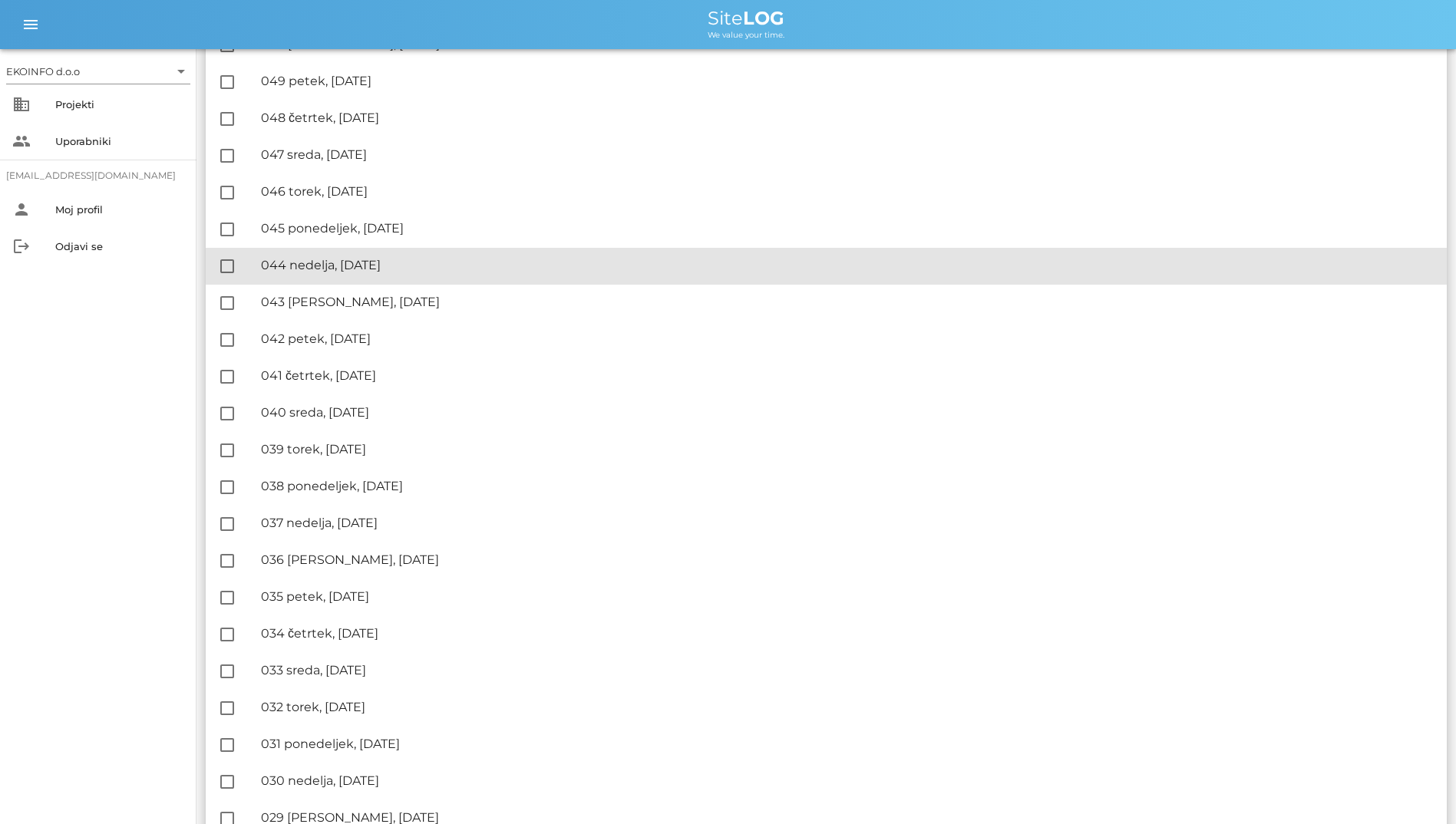
click at [483, 275] on div "🔏 044 nedelja, [DATE] ✓ Podpisal: Nadzornik ✓ Podpisal: Sestavljalec ✓ Podpisal…" at bounding box center [848, 265] width 1174 height 34
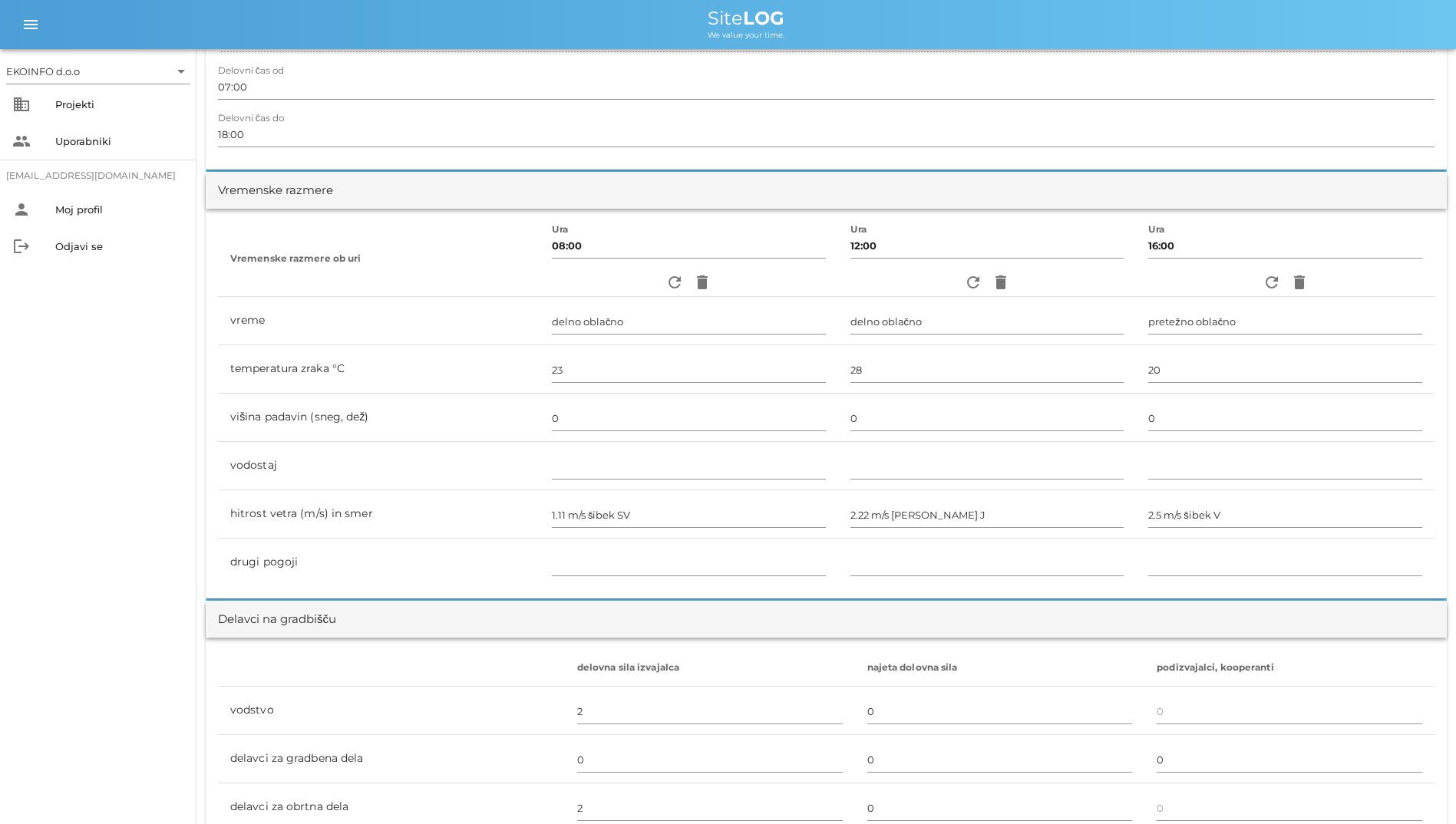
scroll to position [383, 0]
